Goal: Entertainment & Leisure: Browse casually

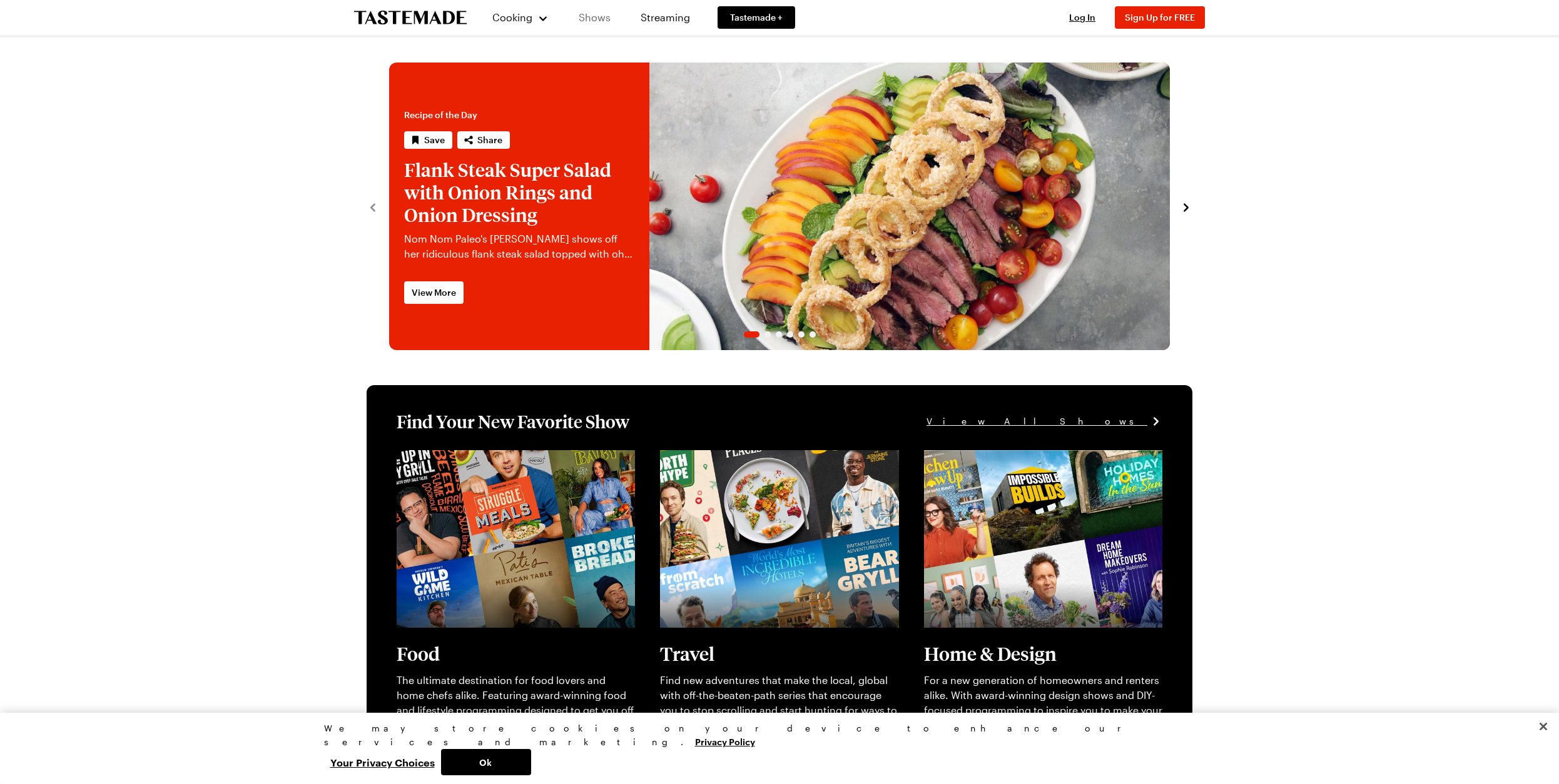
click at [600, 18] on link "Shows" at bounding box center [594, 17] width 57 height 35
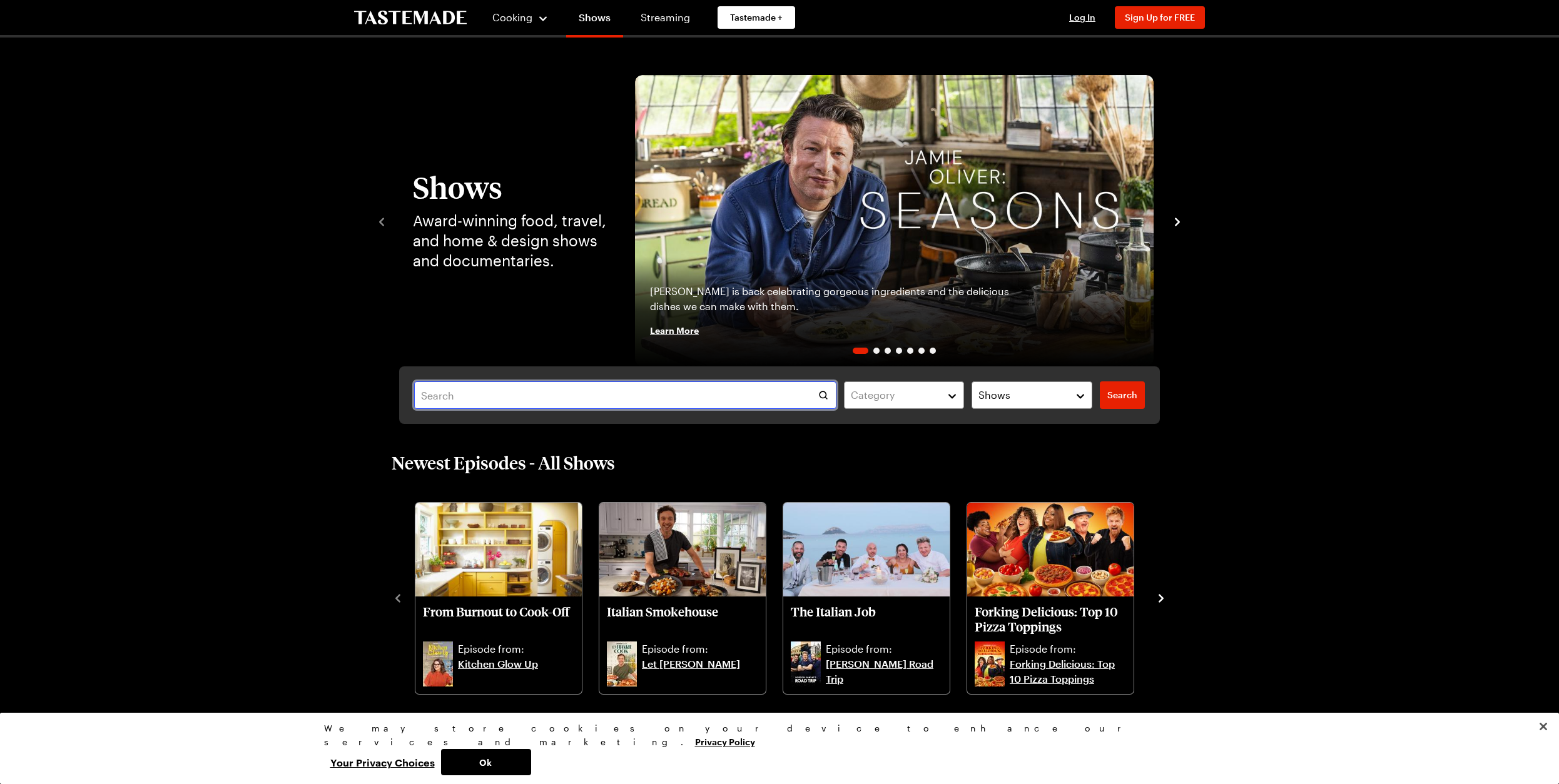
click at [511, 396] on input "text" at bounding box center [625, 395] width 422 height 27
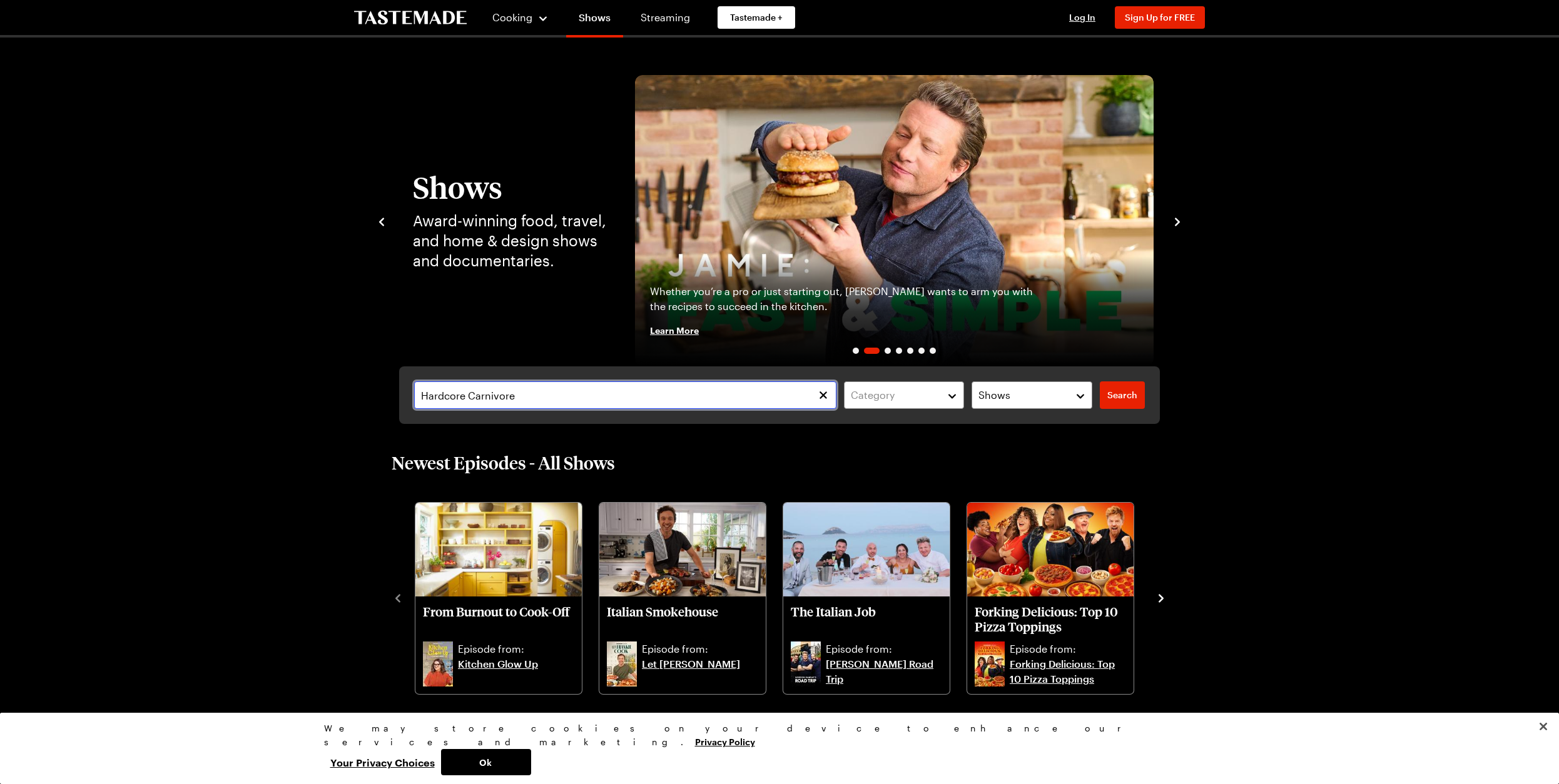
type input "Hardcore Carnivore"
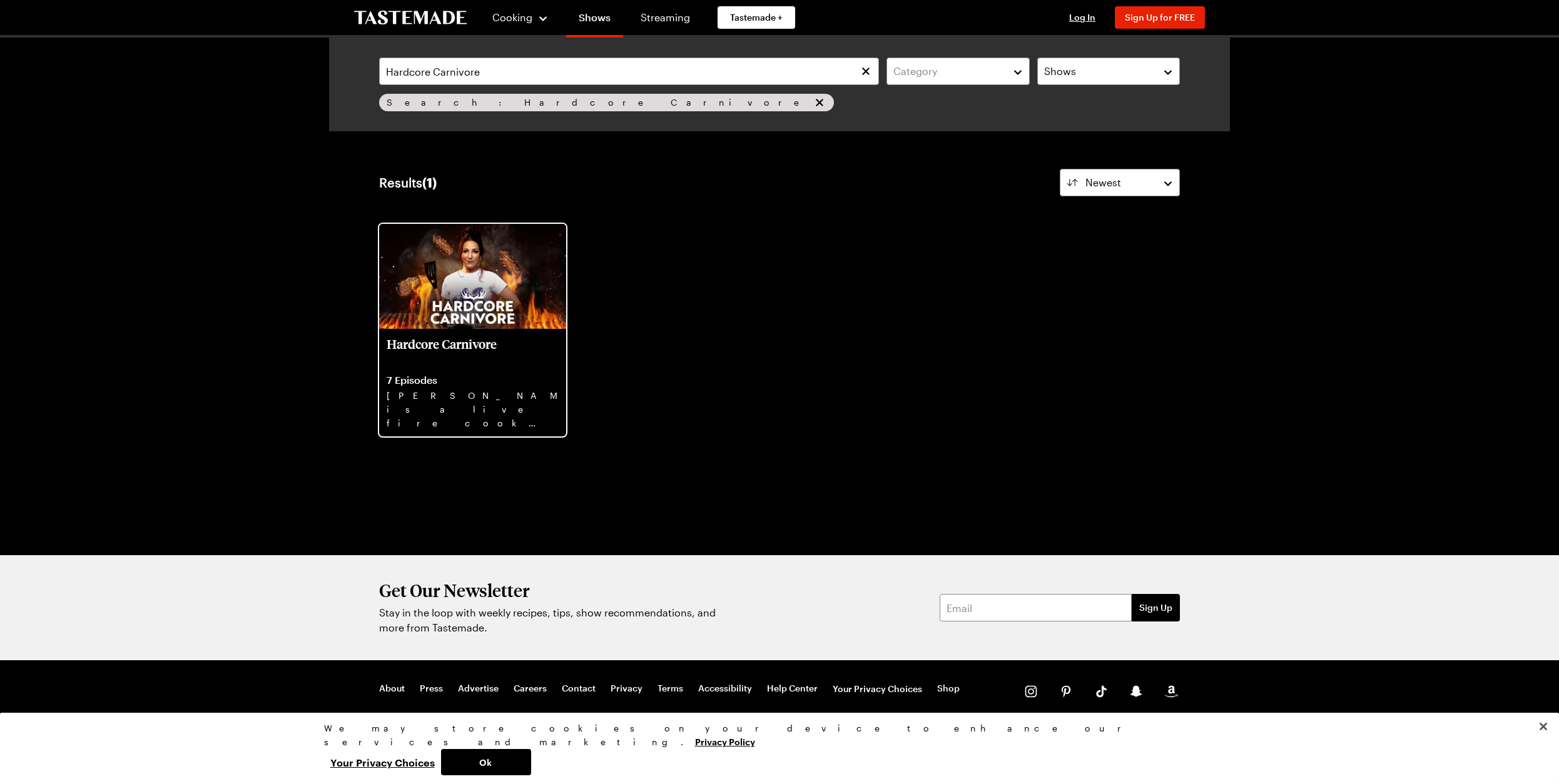
click at [460, 283] on img at bounding box center [472, 276] width 187 height 105
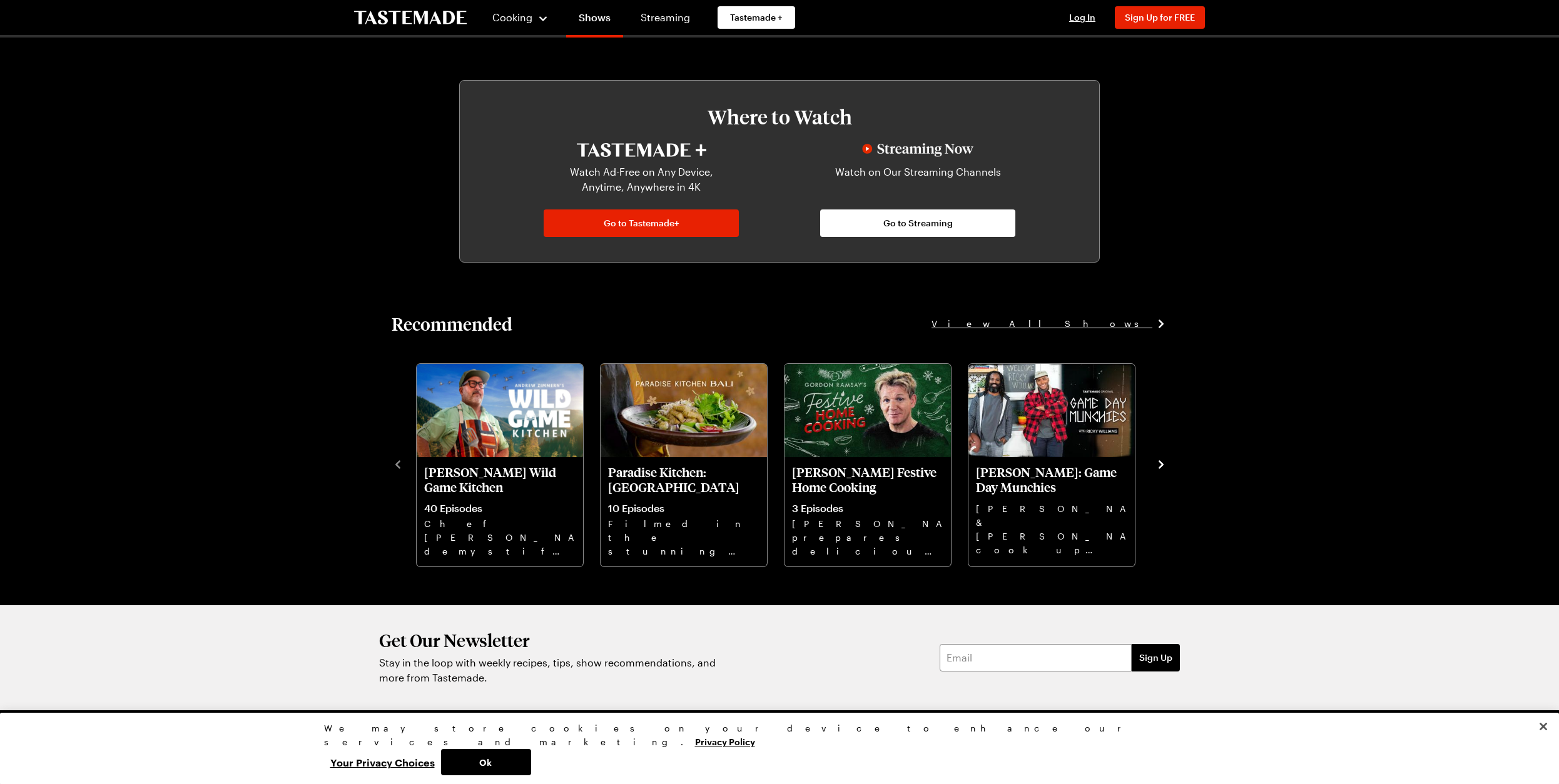
scroll to position [709, 0]
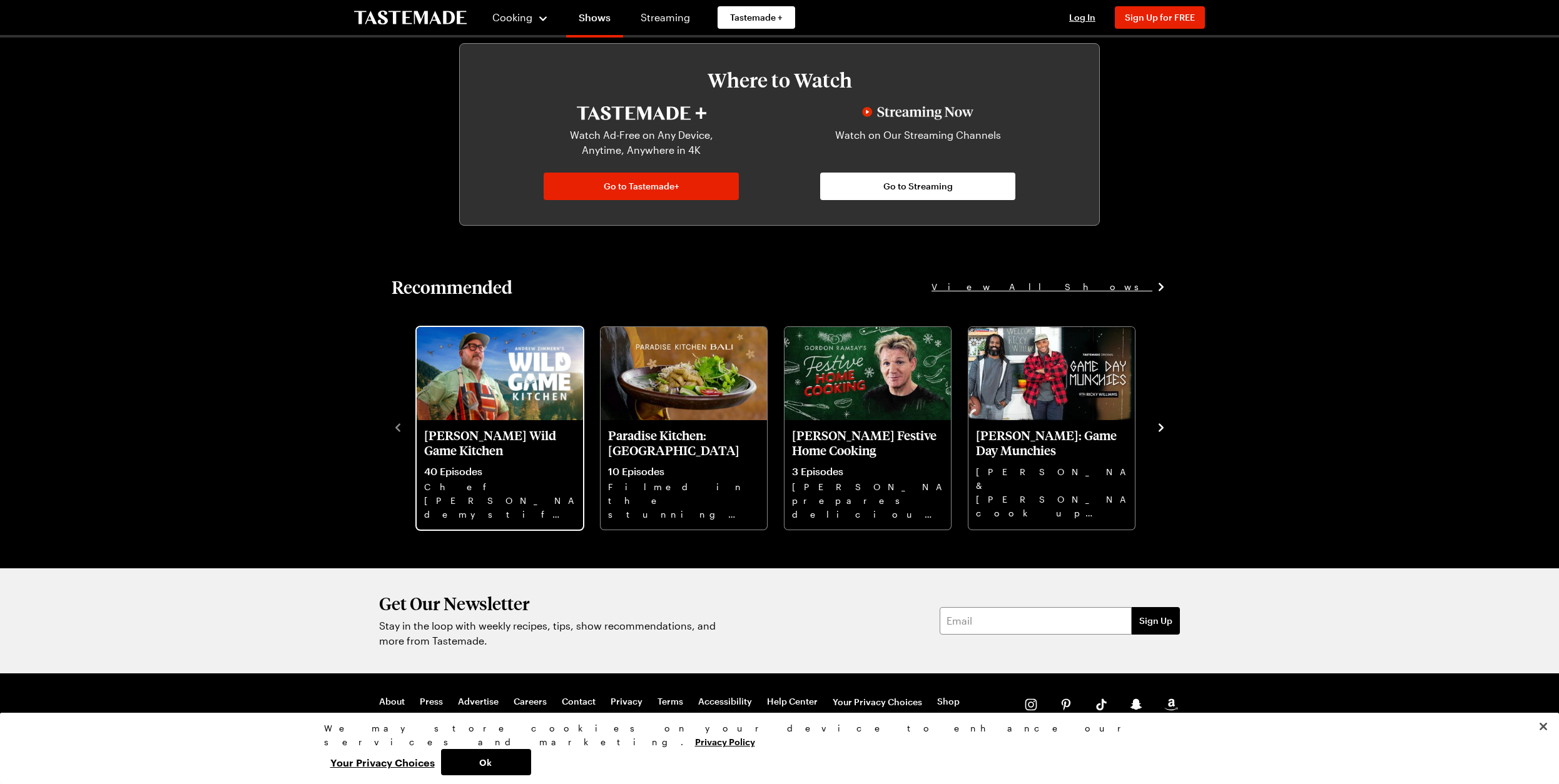
click at [480, 360] on img "1 / 10" at bounding box center [499, 374] width 166 height 94
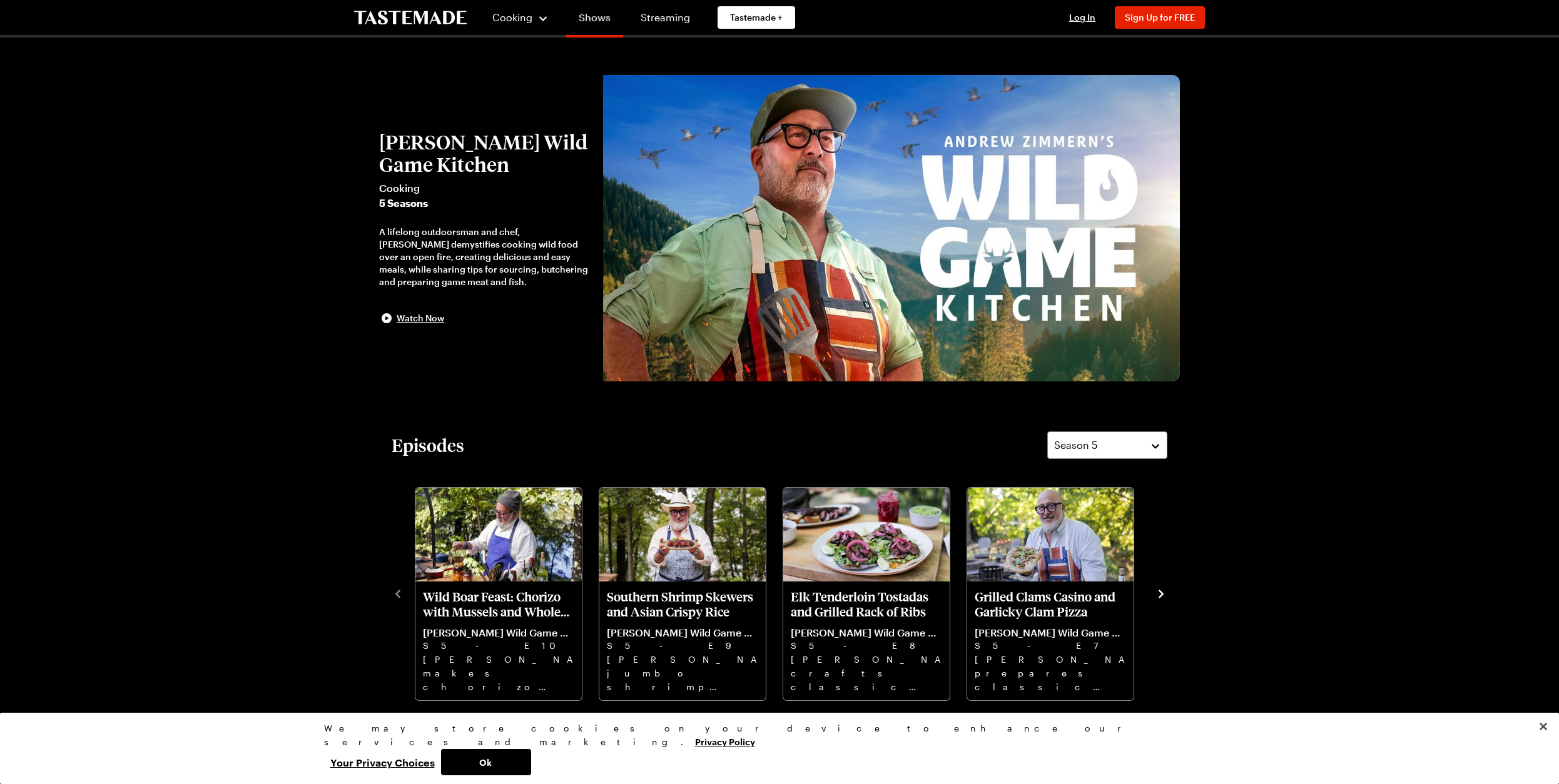
click at [606, 24] on link "Shows" at bounding box center [594, 20] width 57 height 35
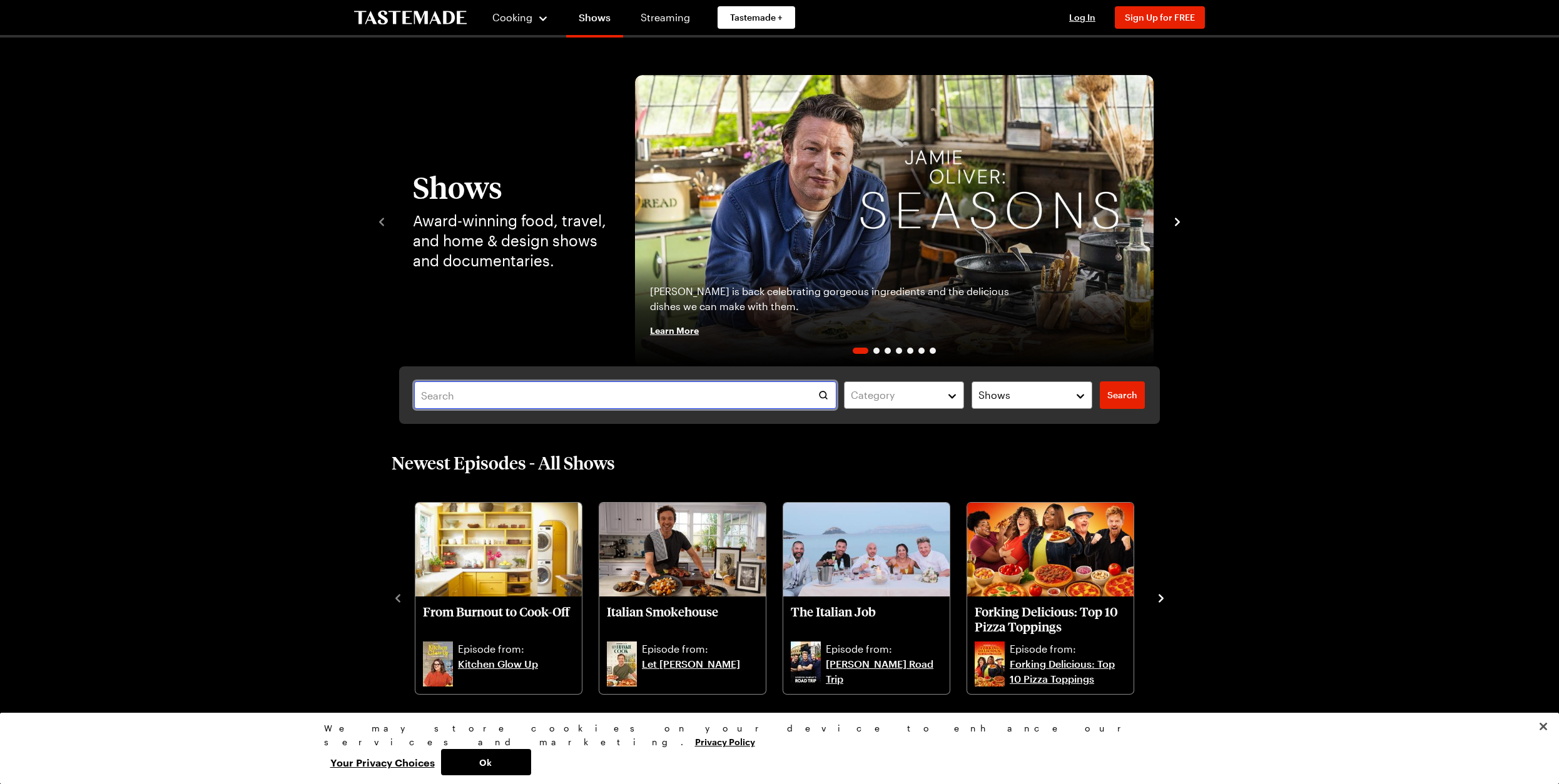
click at [560, 396] on input "text" at bounding box center [625, 395] width 422 height 27
type input "Field to Fire"
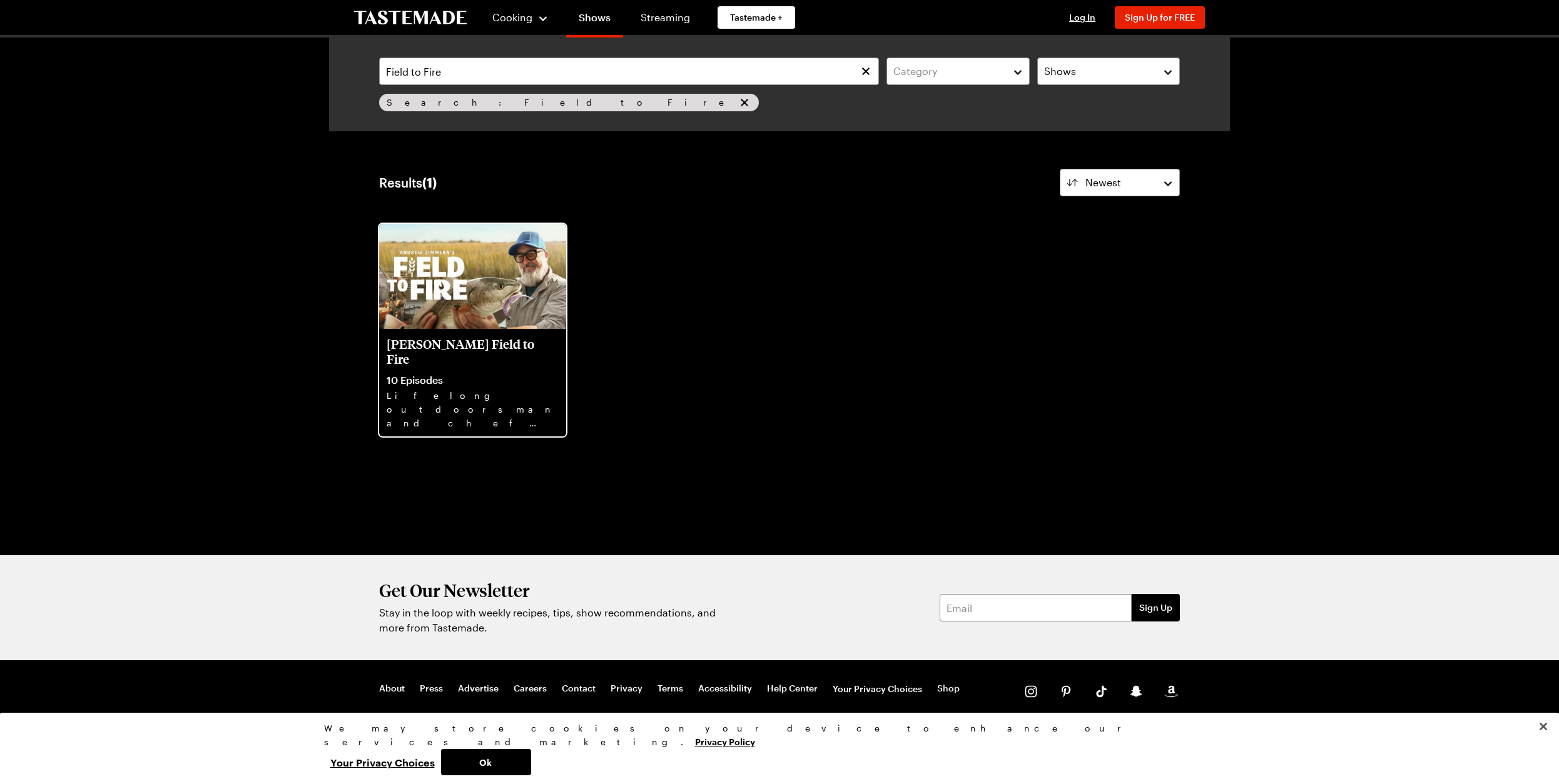
click at [502, 278] on img at bounding box center [472, 276] width 187 height 105
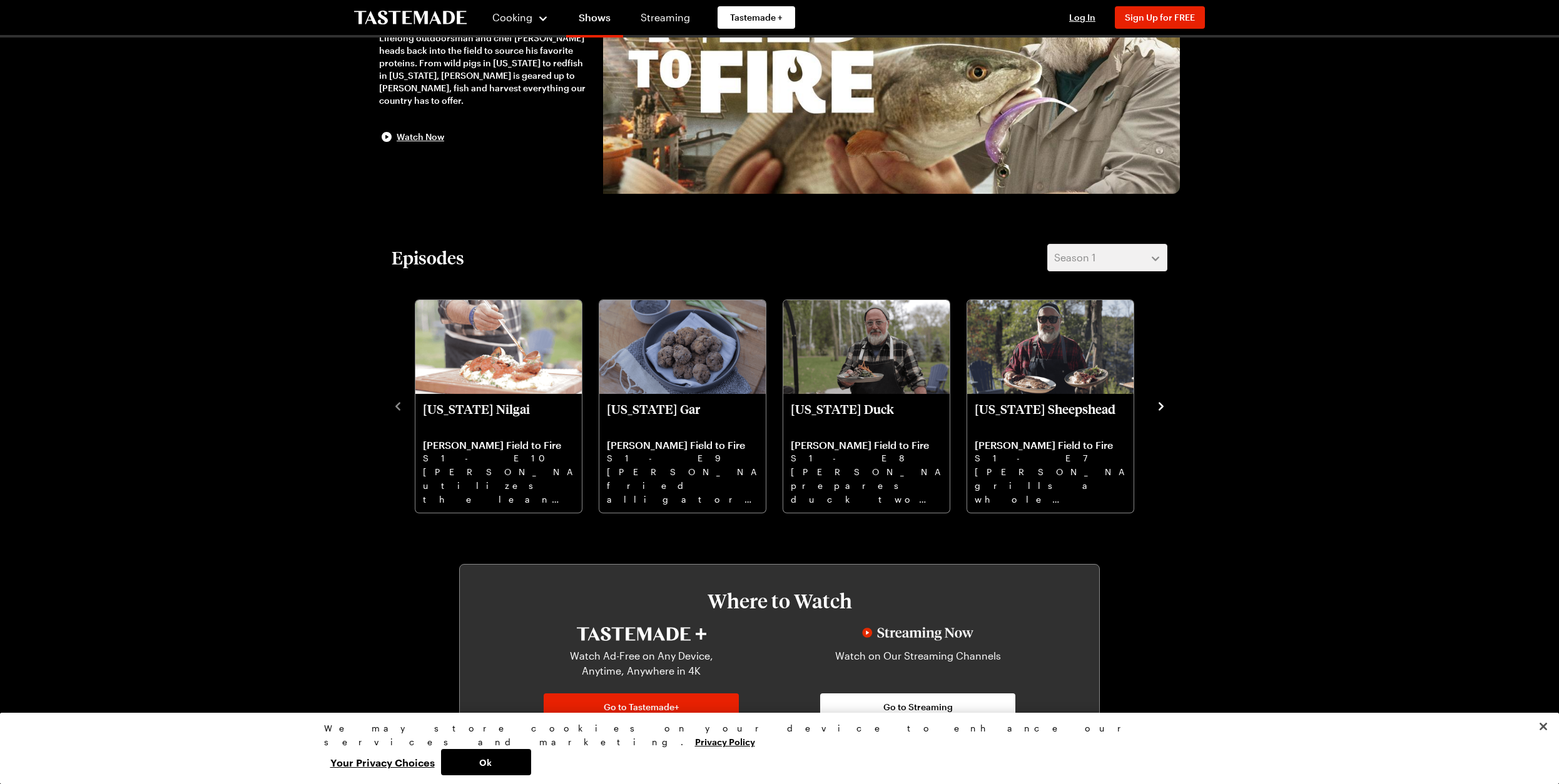
scroll to position [220, 0]
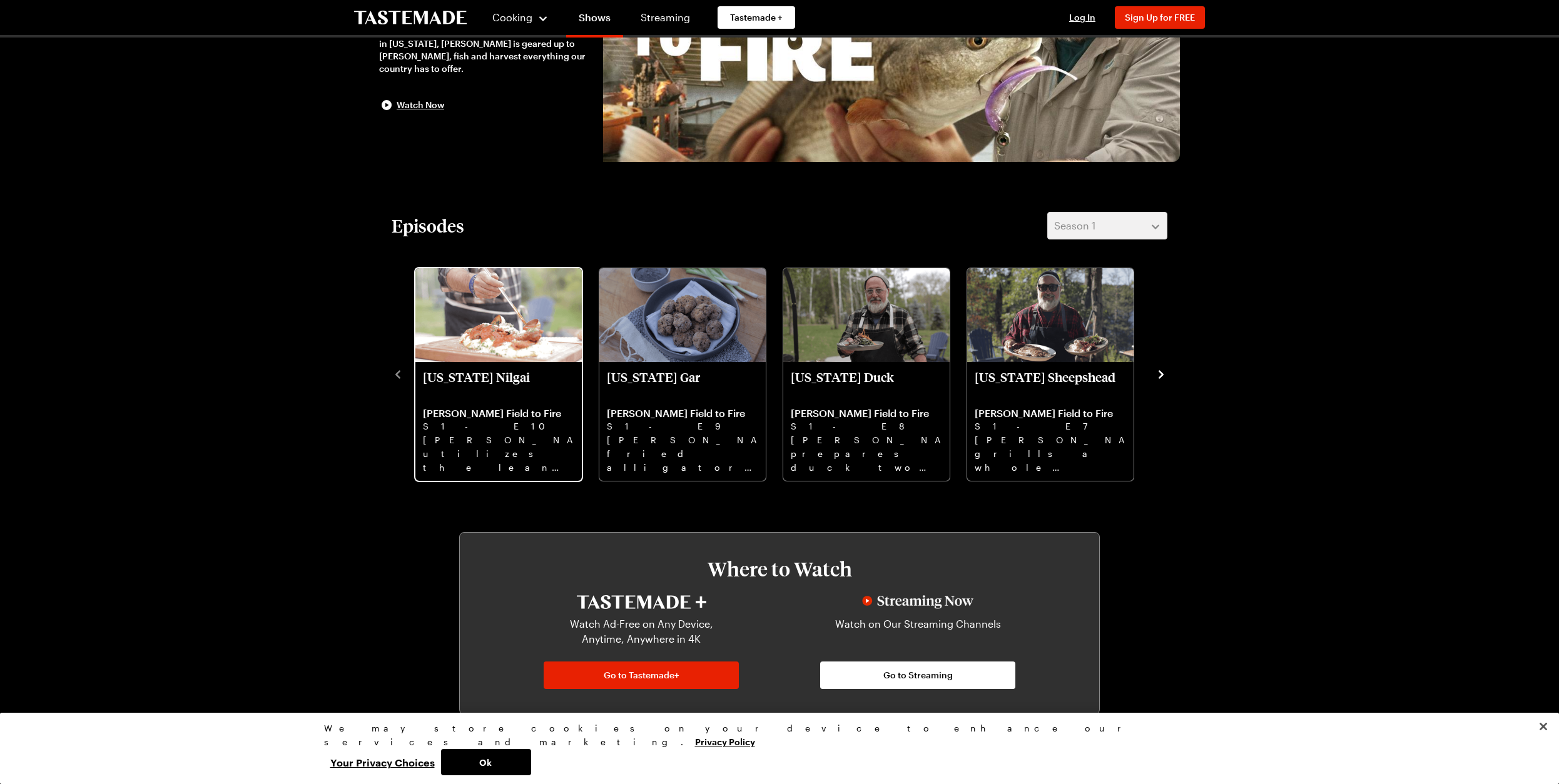
click at [531, 319] on img "Texas Nilgai" at bounding box center [498, 315] width 166 height 94
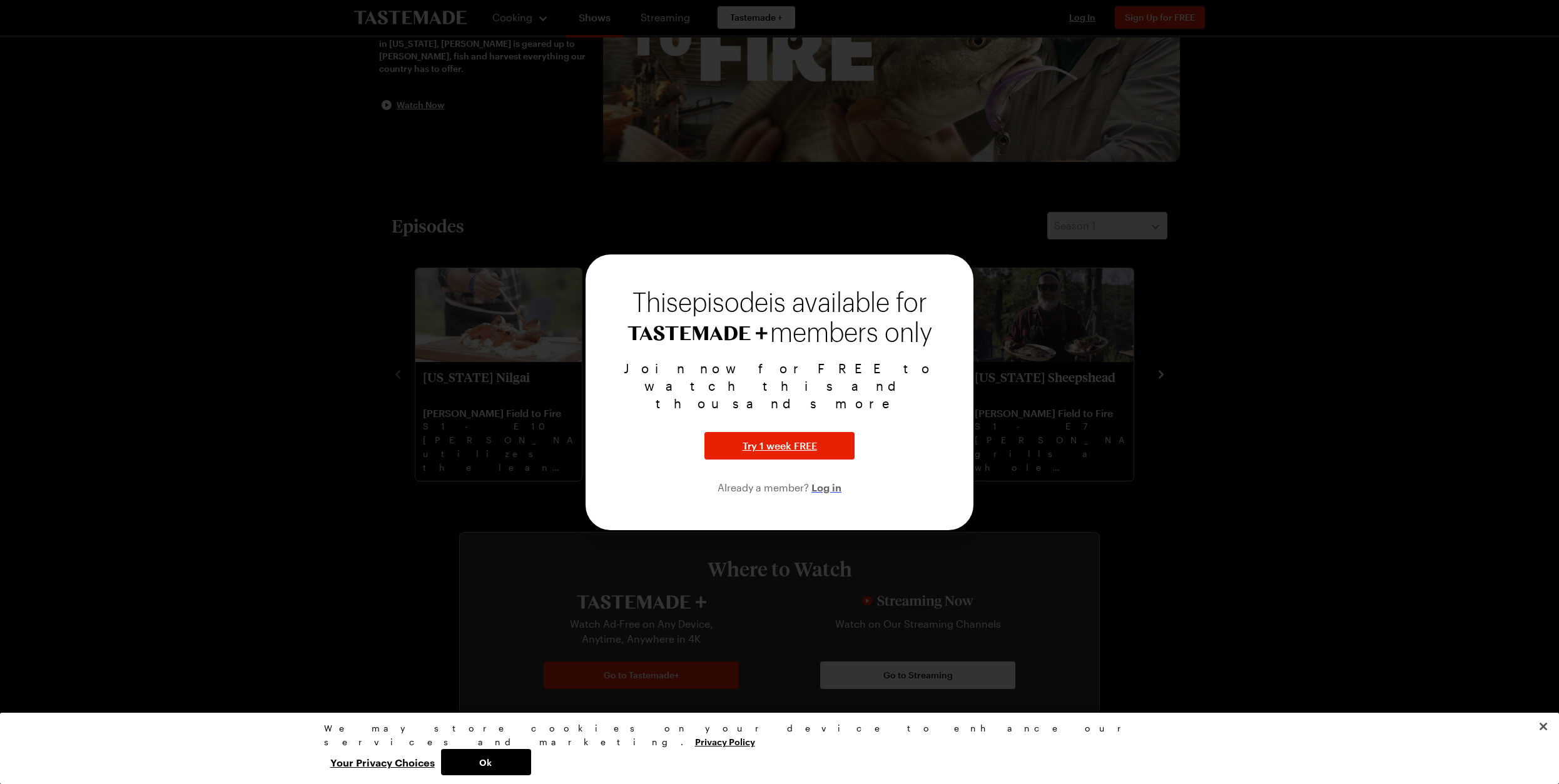
click at [826, 480] on span "Log in" at bounding box center [826, 487] width 30 height 15
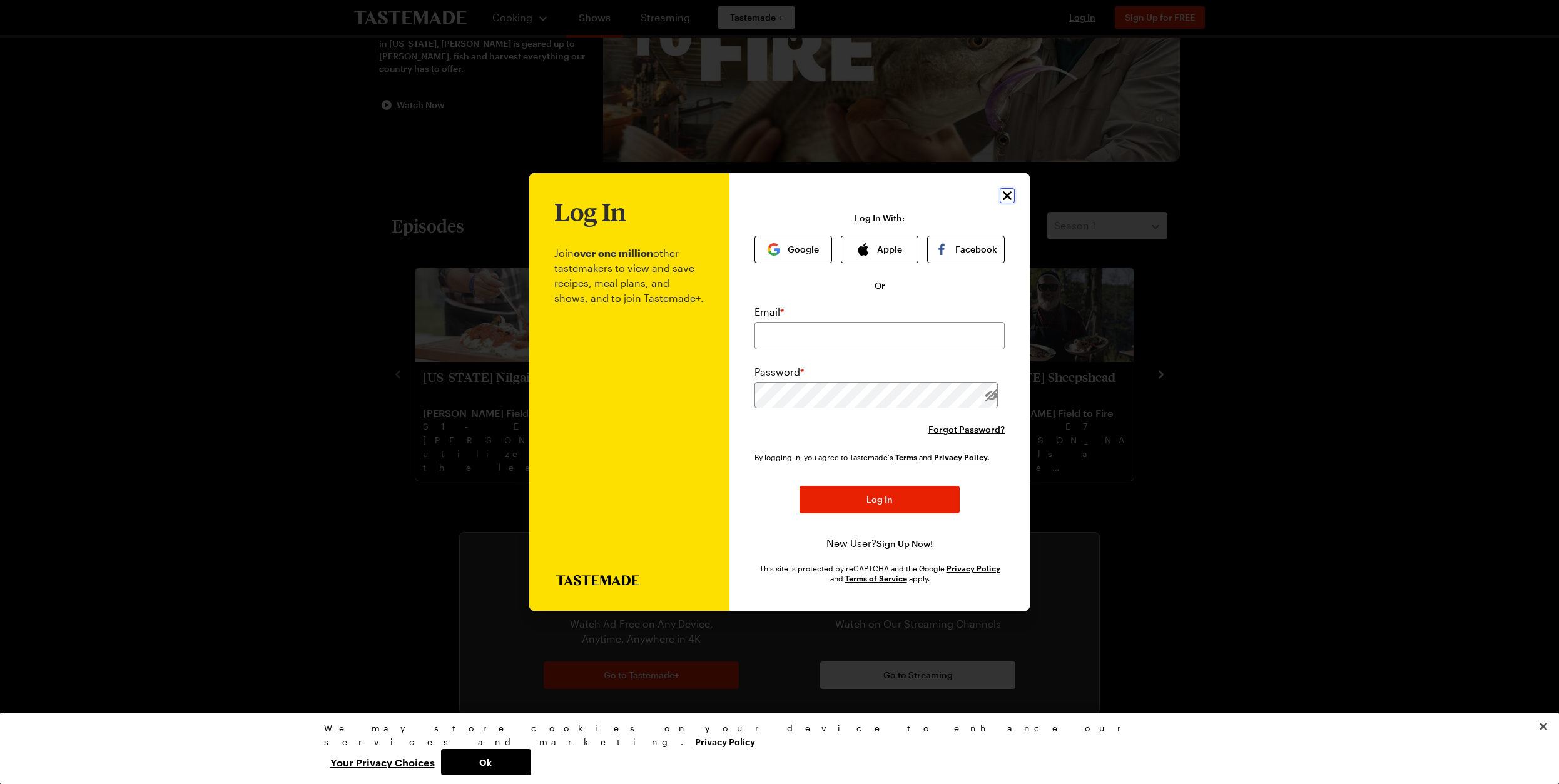
drag, startPoint x: 1008, startPoint y: 198, endPoint x: 929, endPoint y: 176, distance: 82.0
click at [1008, 198] on icon "Close" at bounding box center [1008, 196] width 15 height 15
